Goal: Information Seeking & Learning: Learn about a topic

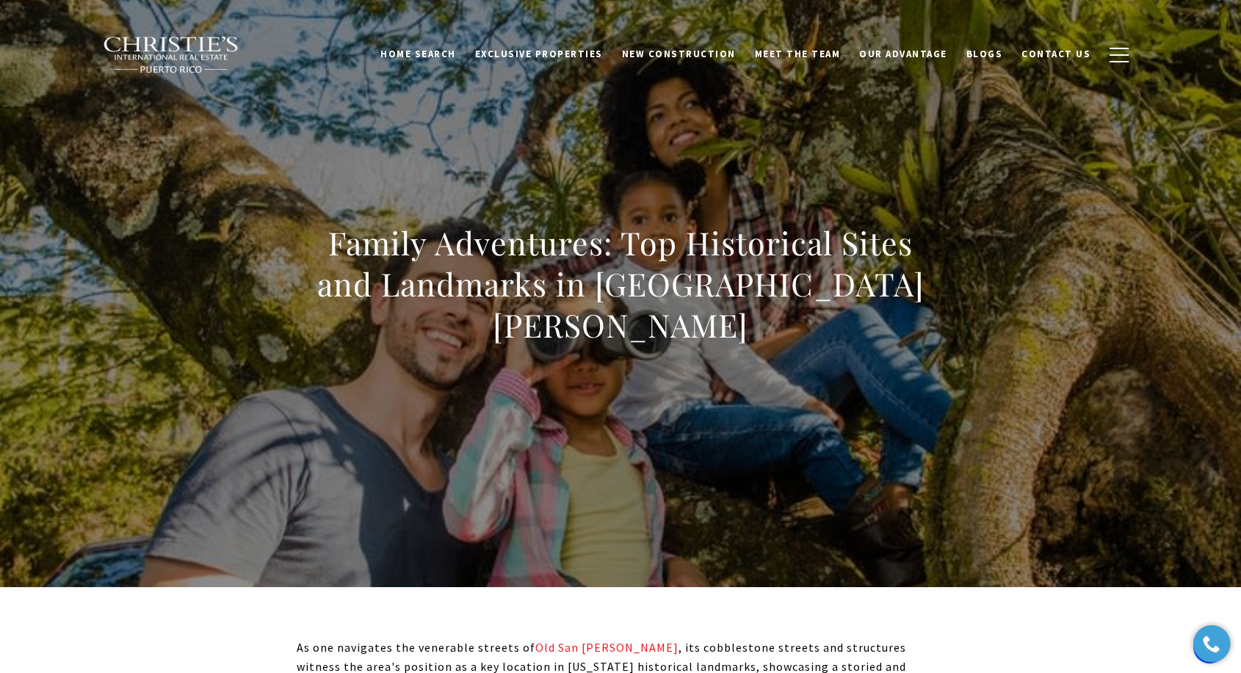
click at [552, 263] on h1 "Family Adventures: Top Historical Sites and Landmarks in [GEOGRAPHIC_DATA][PERS…" at bounding box center [621, 284] width 648 height 123
click at [554, 263] on h1 "Family Adventures: Top Historical Sites and Landmarks in [GEOGRAPHIC_DATA][PERS…" at bounding box center [621, 284] width 648 height 123
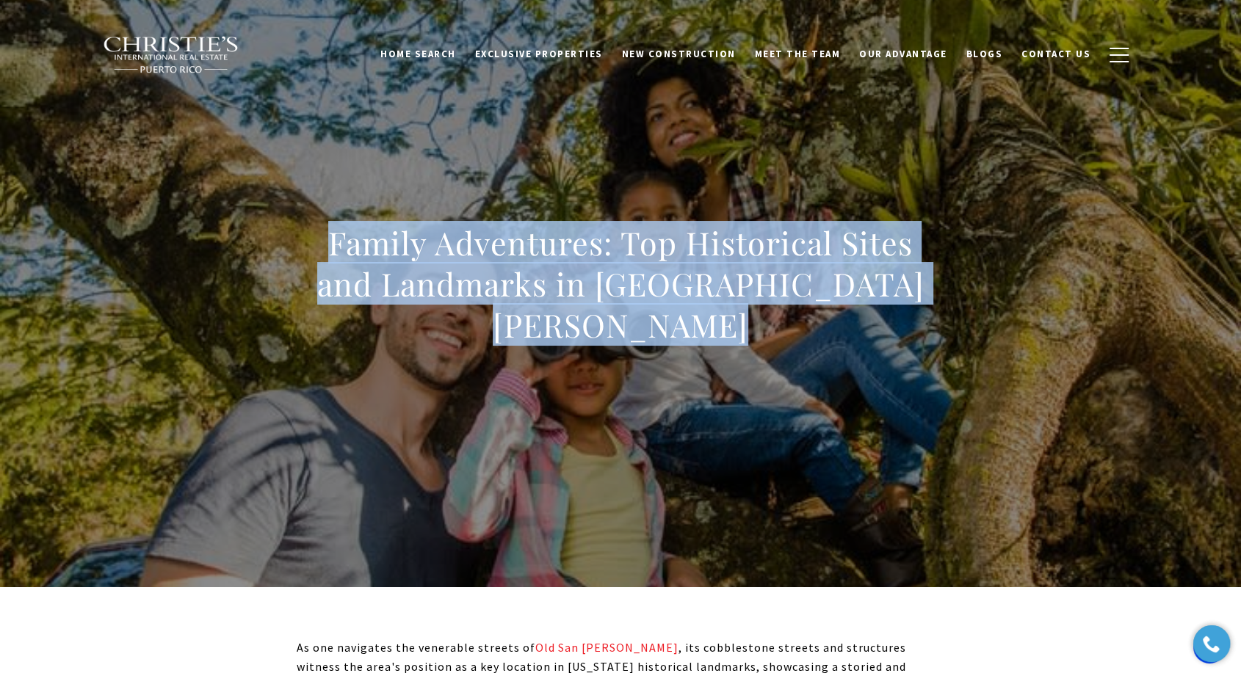
drag, startPoint x: 554, startPoint y: 263, endPoint x: 531, endPoint y: 289, distance: 34.3
click at [554, 263] on h1 "Family Adventures: Top Historical Sites and Landmarks in [GEOGRAPHIC_DATA][PERS…" at bounding box center [621, 284] width 648 height 123
copy body "Family Adventures: Top Historical Sites and Landmarks in [GEOGRAPHIC_DATA][PERS…"
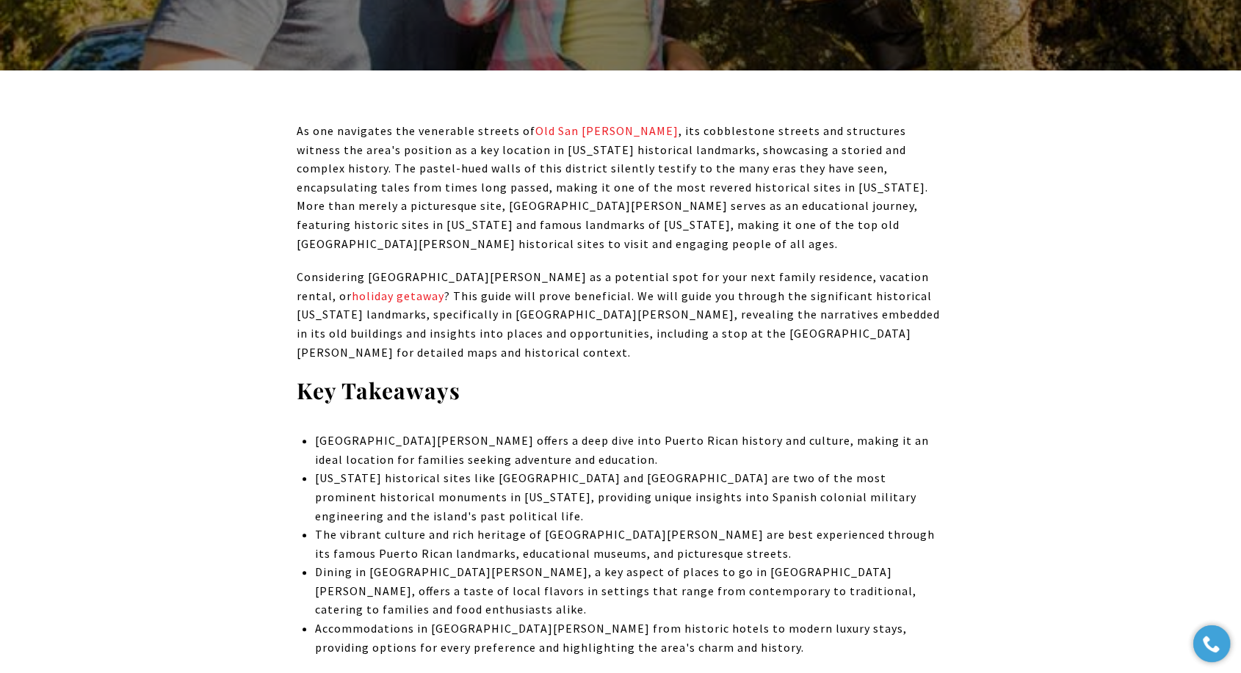
scroll to position [489, 0]
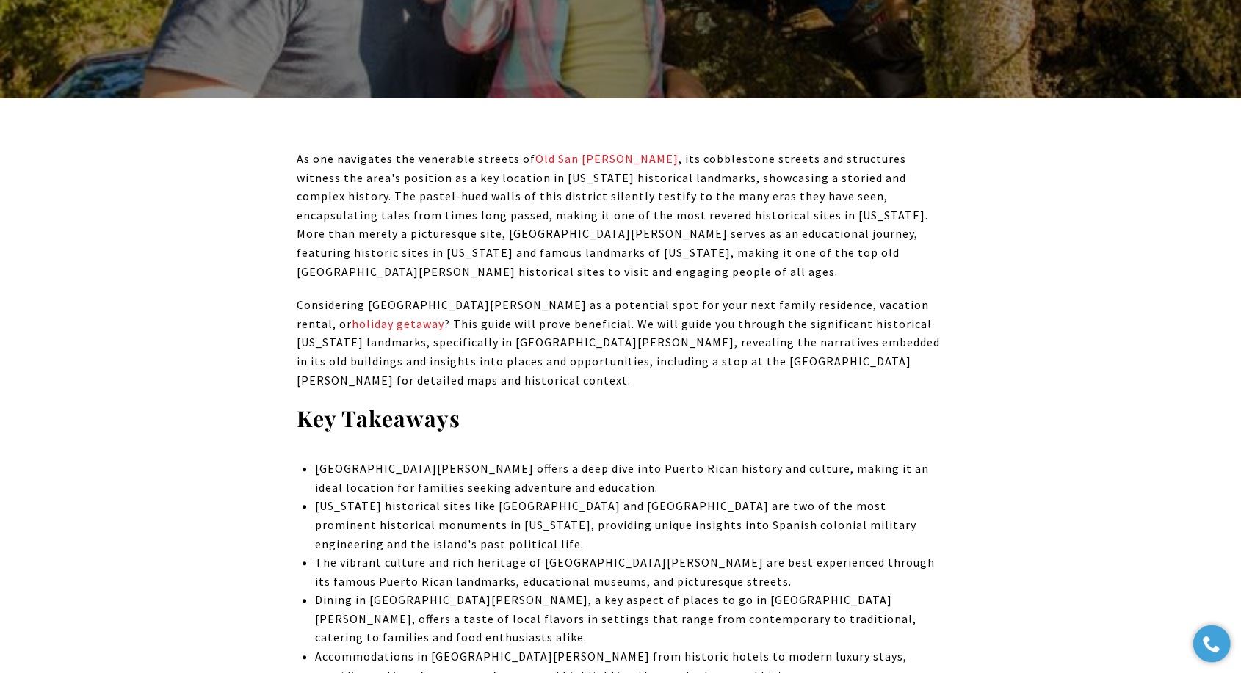
click at [626, 261] on p "As one navigates the venerable streets of [GEOGRAPHIC_DATA][PERSON_NAME] , its …" at bounding box center [621, 215] width 648 height 131
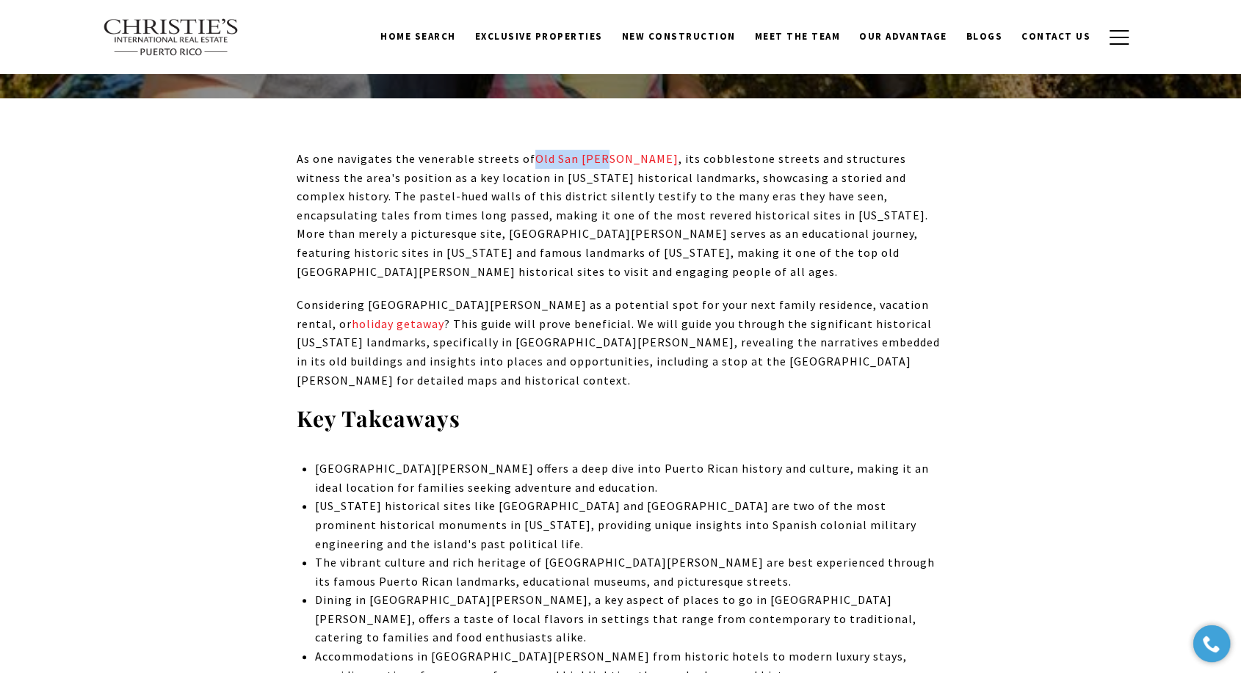
drag, startPoint x: 527, startPoint y: 155, endPoint x: 601, endPoint y: 158, distance: 75.0
click at [601, 158] on p "As one navigates the venerable streets of [GEOGRAPHIC_DATA][PERSON_NAME] , its …" at bounding box center [621, 215] width 648 height 131
copy p "Old San [PERSON_NAME]"
drag, startPoint x: 679, startPoint y: 228, endPoint x: 643, endPoint y: 230, distance: 35.3
click at [679, 228] on span ", its cobblestone streets and structures witness the area's position as a key l…" at bounding box center [613, 215] width 632 height 128
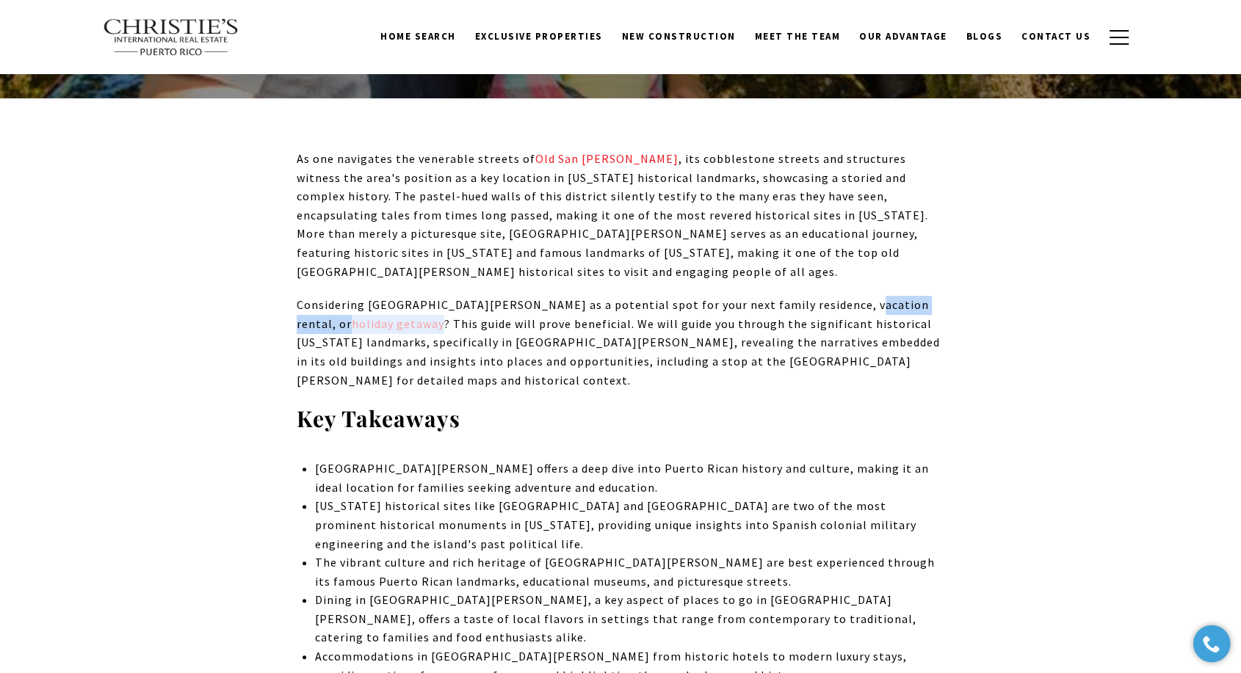
drag, startPoint x: 828, startPoint y: 285, endPoint x: 918, endPoint y: 281, distance: 90.4
click at [918, 296] on p "Considering [GEOGRAPHIC_DATA][PERSON_NAME] as a potential spot for your next fa…" at bounding box center [621, 343] width 648 height 94
copy p "holiday getaway"
drag, startPoint x: 658, startPoint y: 245, endPoint x: 679, endPoint y: 256, distance: 24.0
click at [658, 245] on span ", its cobblestone streets and structures witness the area's position as a key l…" at bounding box center [613, 215] width 632 height 128
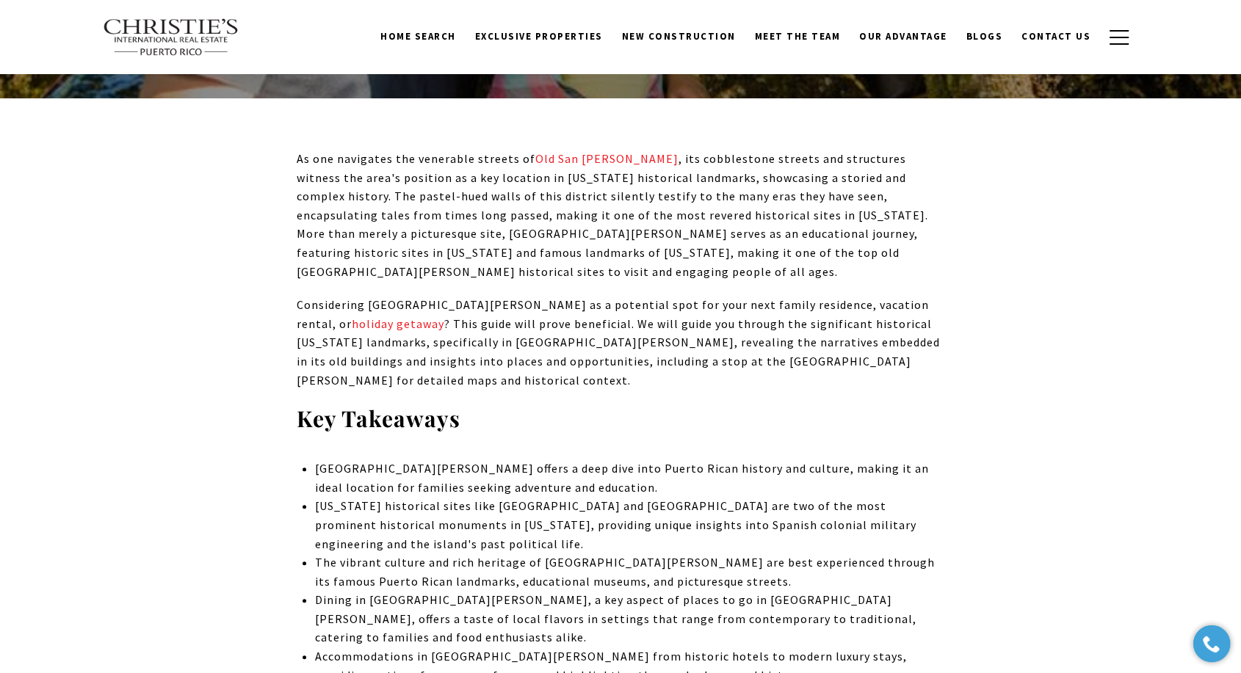
drag, startPoint x: 576, startPoint y: 226, endPoint x: 580, endPoint y: 236, distance: 10.5
click at [579, 229] on span ", its cobblestone streets and structures witness the area's position as a key l…" at bounding box center [613, 215] width 632 height 128
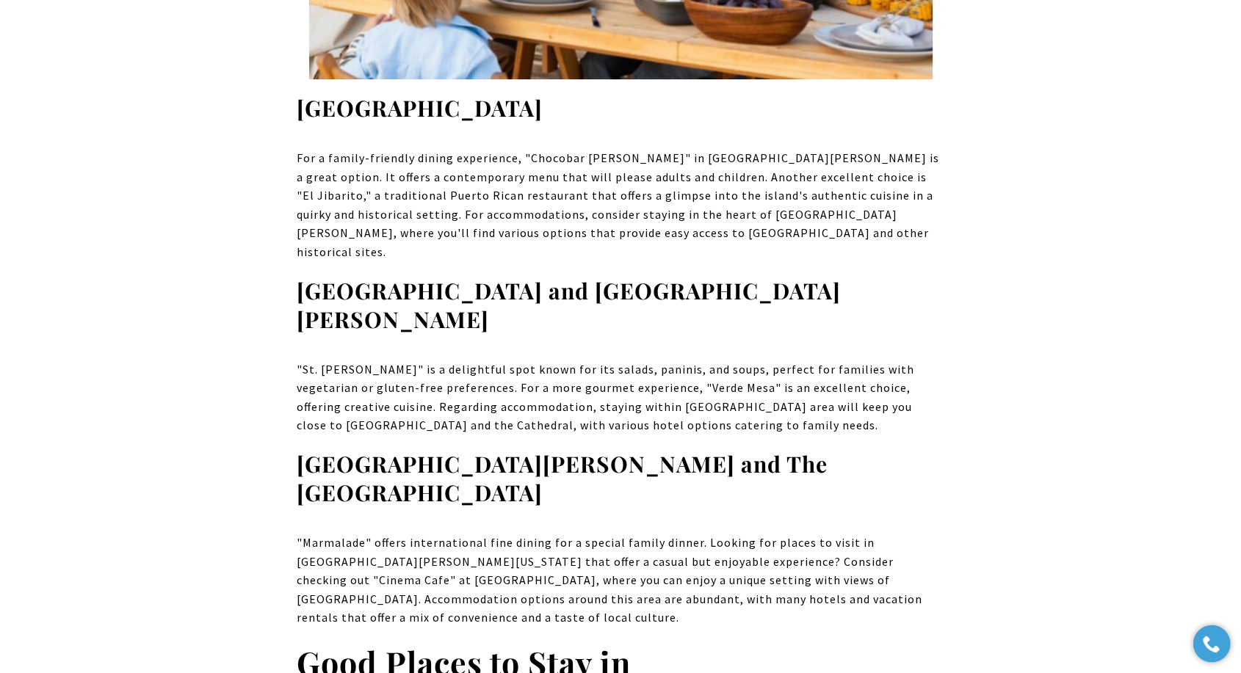
scroll to position [11994, 0]
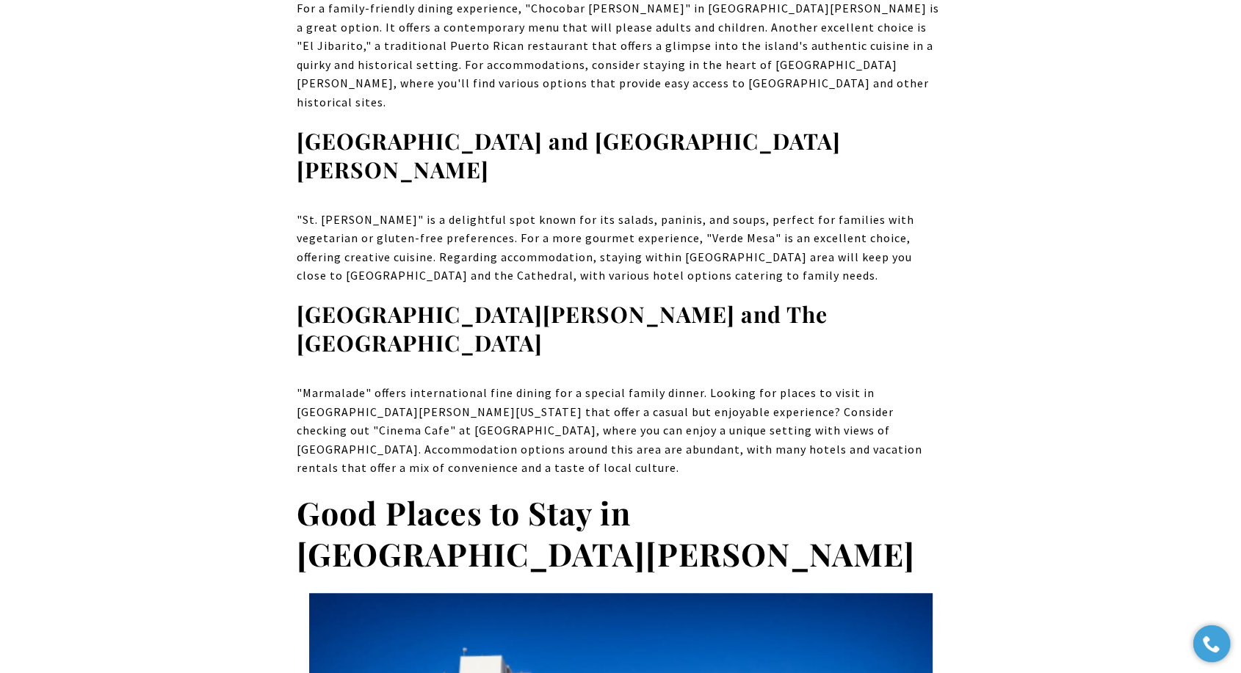
drag, startPoint x: 400, startPoint y: 155, endPoint x: 531, endPoint y: 161, distance: 130.8
copy link "historic hotels to luxury"
drag, startPoint x: 554, startPoint y: 337, endPoint x: 561, endPoint y: 345, distance: 10.9
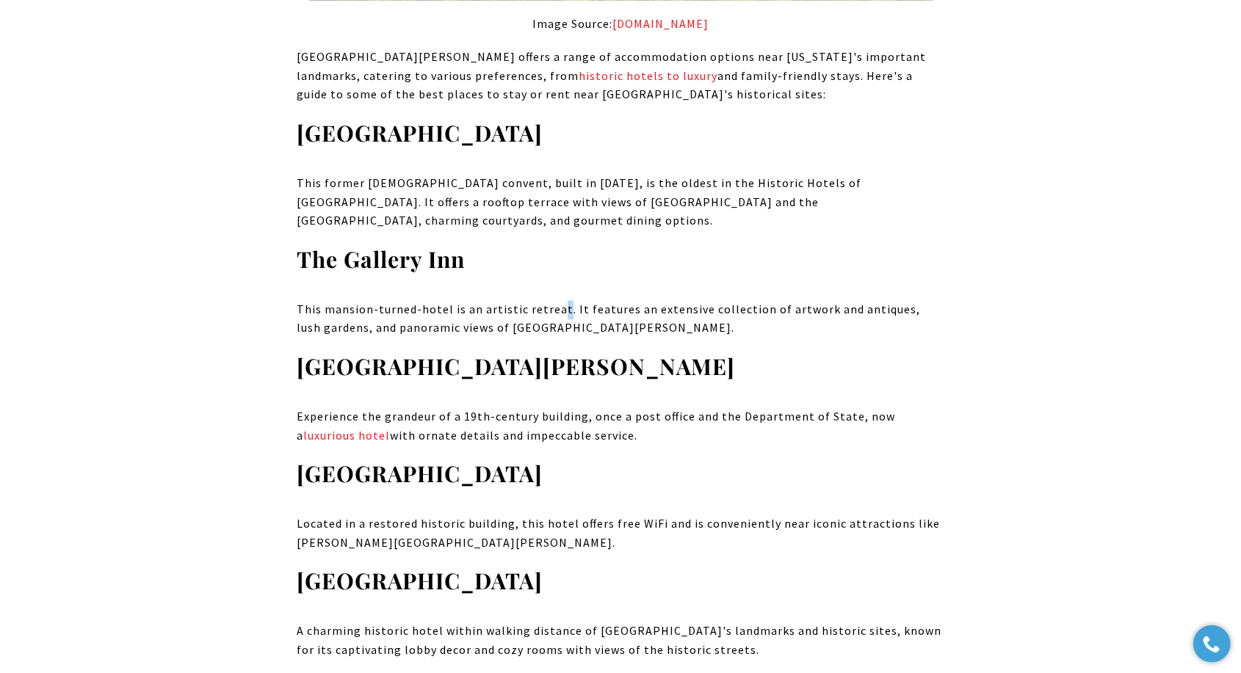
scroll to position [12973, 0]
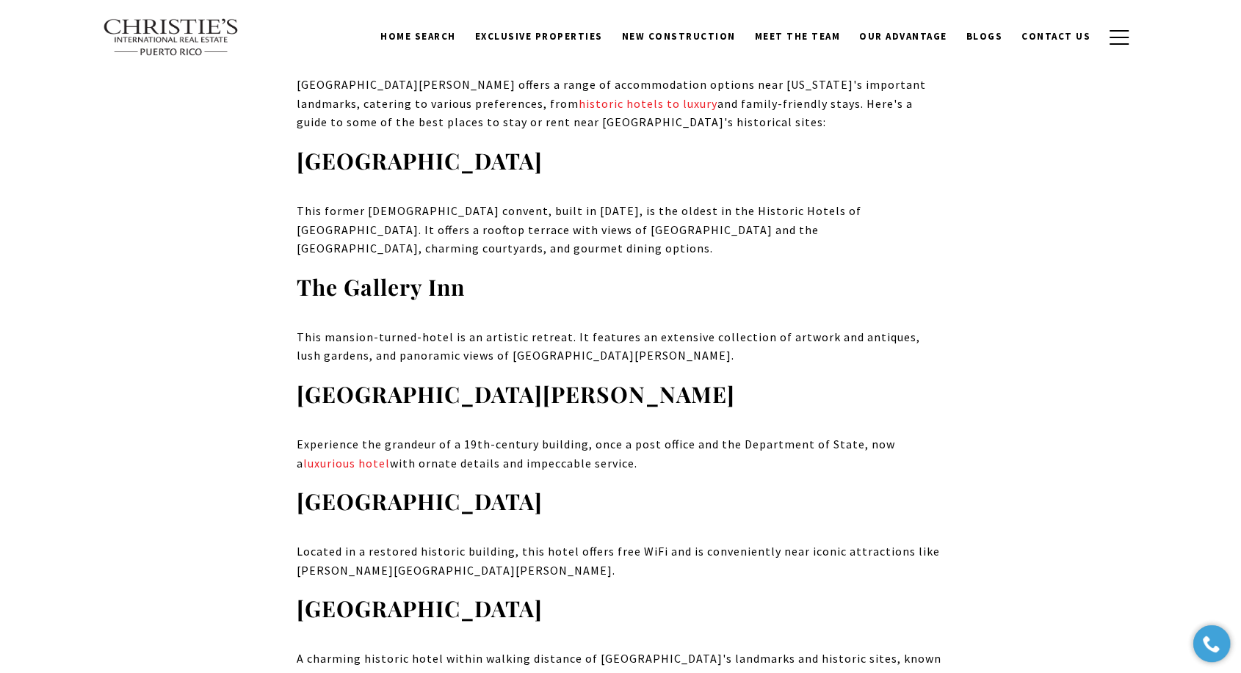
drag, startPoint x: 474, startPoint y: 156, endPoint x: 678, endPoint y: 151, distance: 204.2
copy span "homes for sale and rental properties"
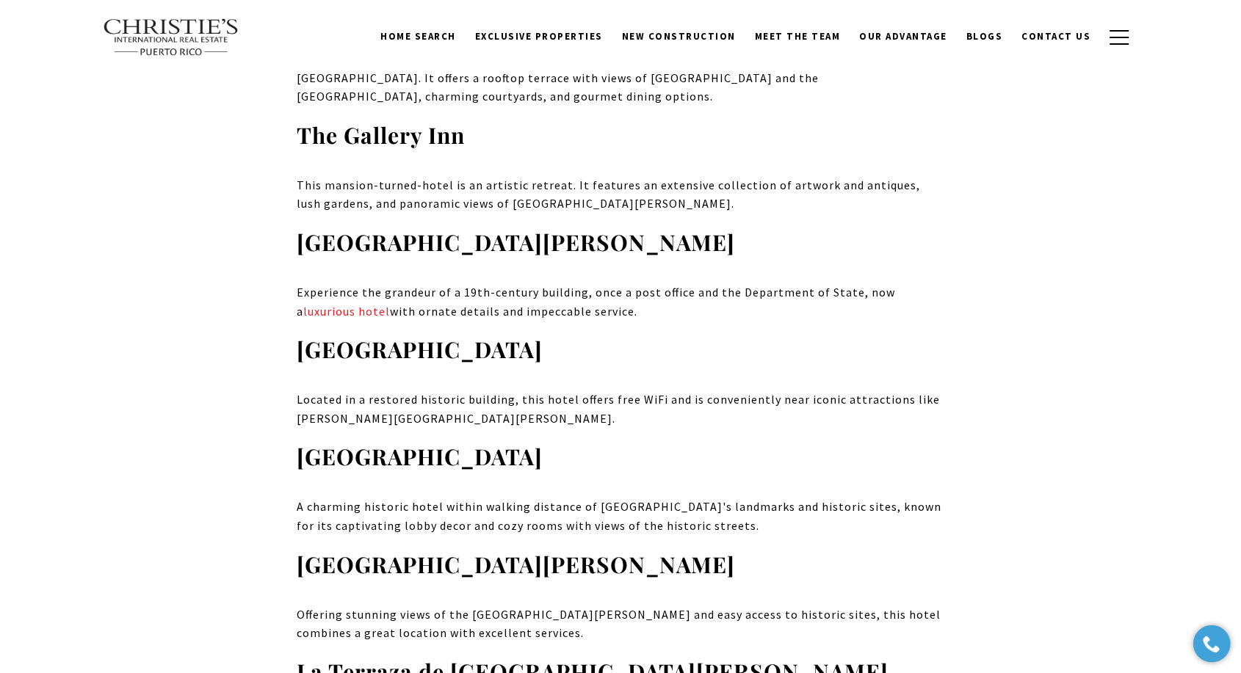
scroll to position [13055, 0]
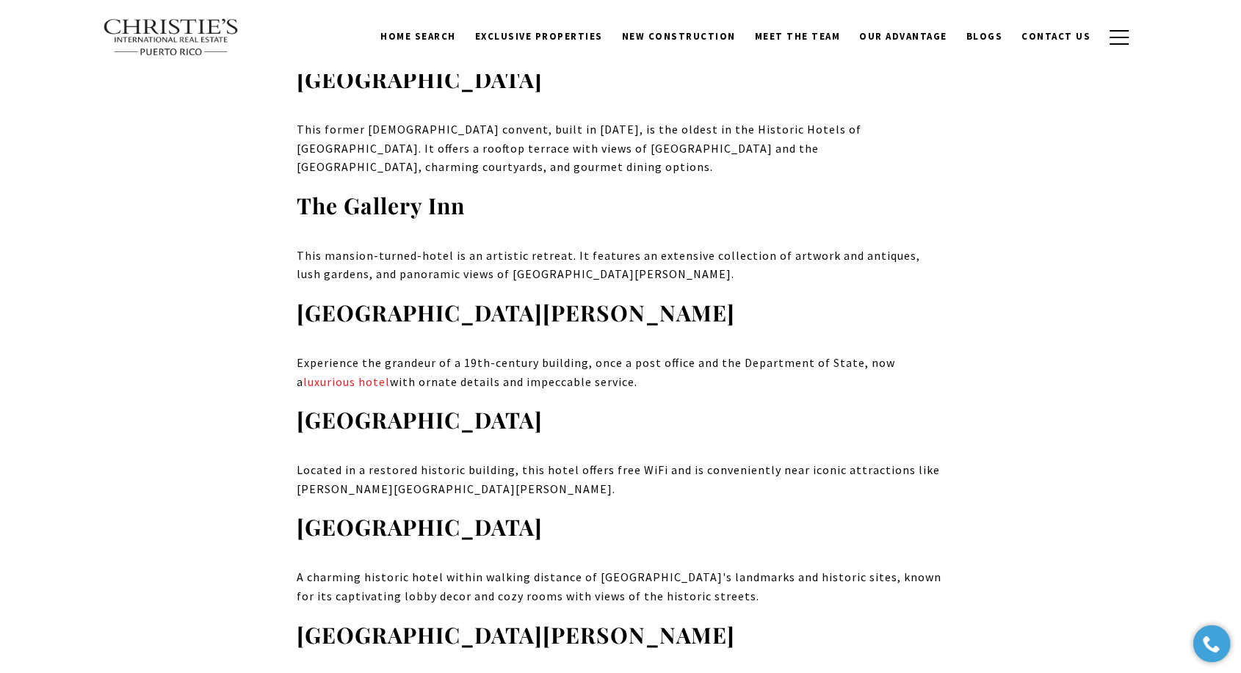
drag, startPoint x: 712, startPoint y: 442, endPoint x: 773, endPoint y: 443, distance: 60.2
copy span "contact us"
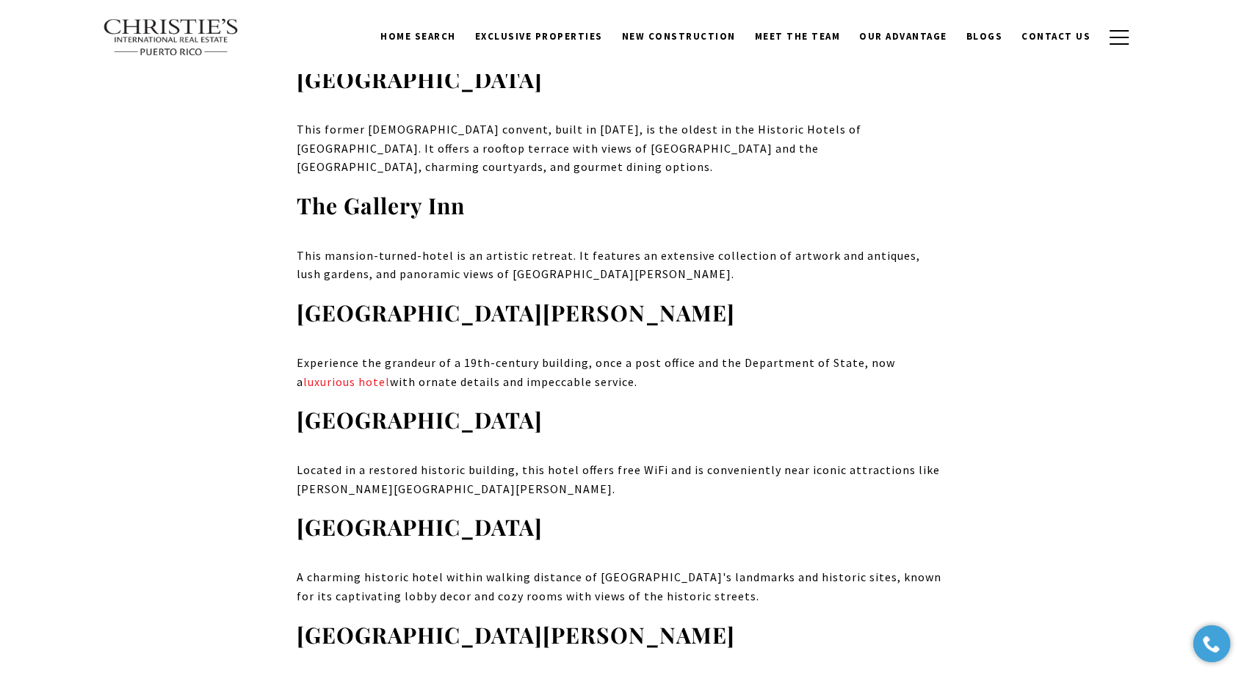
drag, startPoint x: 94, startPoint y: 200, endPoint x: 122, endPoint y: 187, distance: 30.9
